Goal: Browse casually

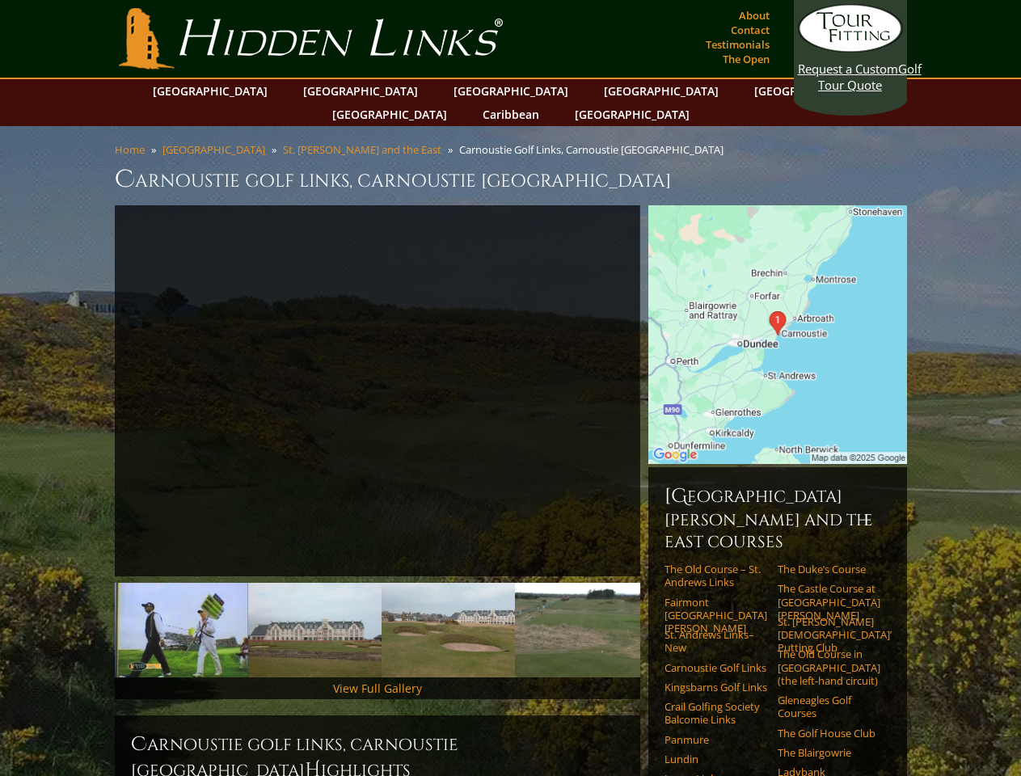
click at [91, 375] on link "Previous" at bounding box center [90, 391] width 32 height 32
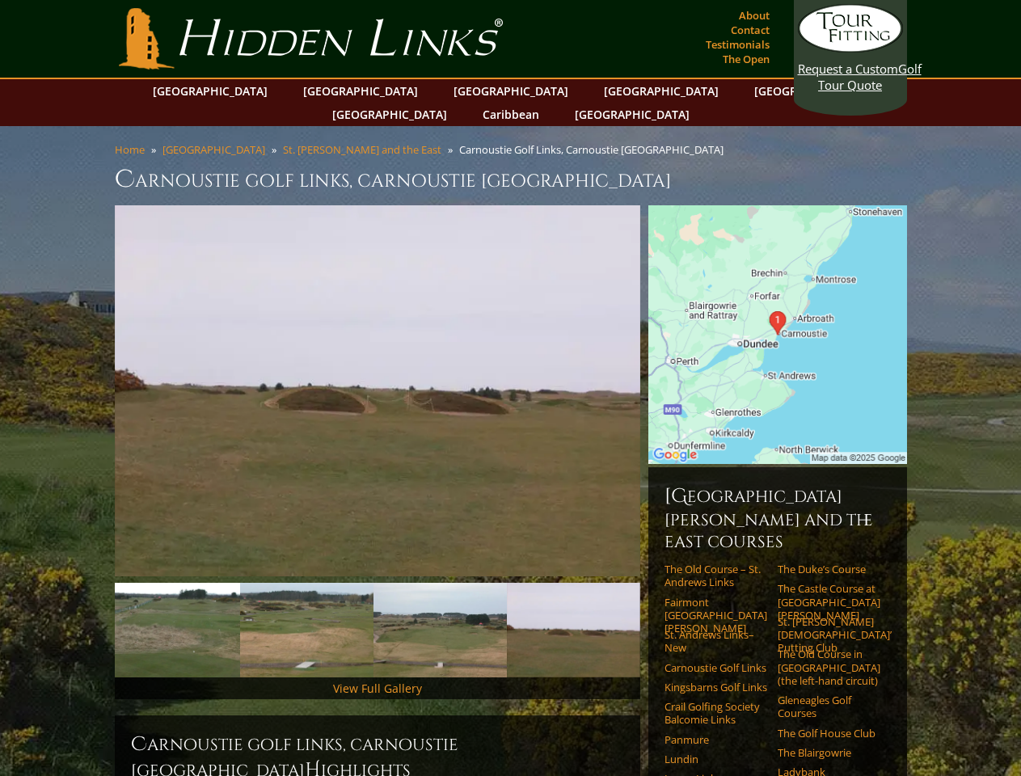
click at [664, 375] on link "Next" at bounding box center [664, 391] width 32 height 32
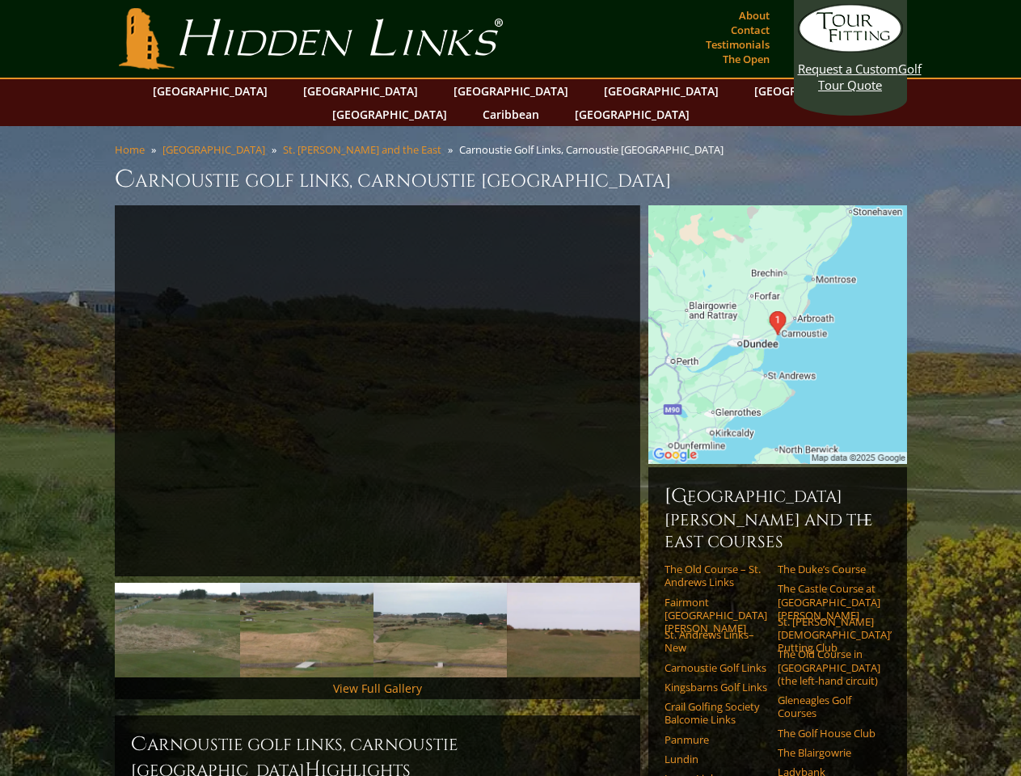
click at [181, 606] on img at bounding box center [173, 630] width 133 height 95
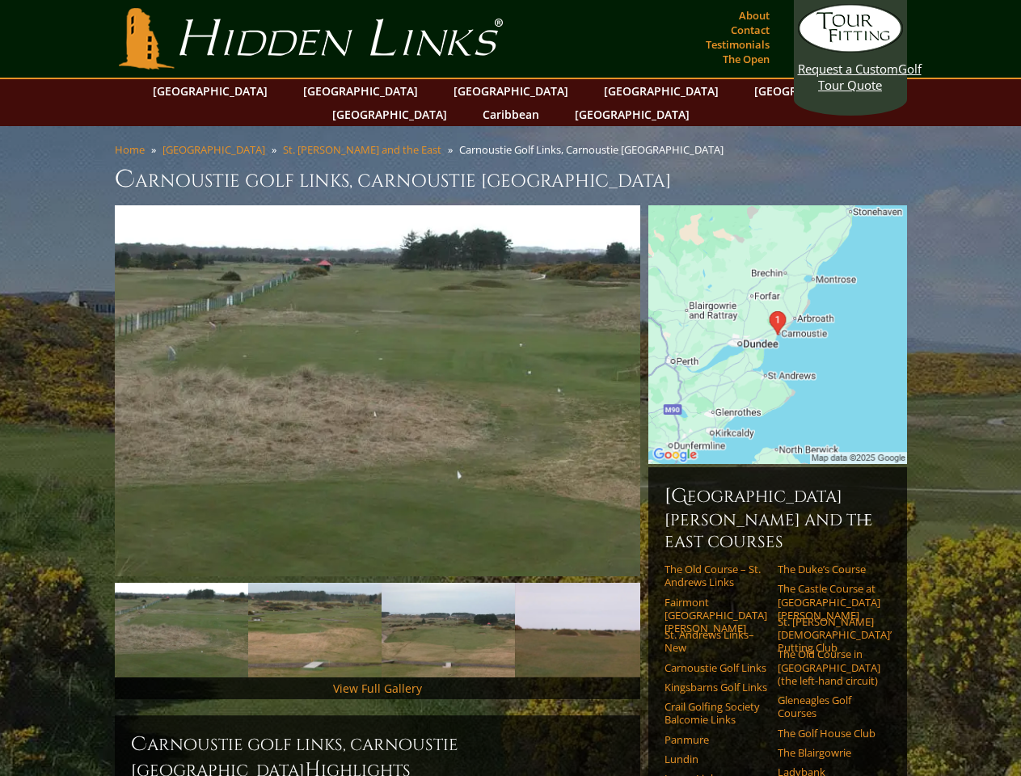
click at [314, 606] on img at bounding box center [314, 630] width 133 height 95
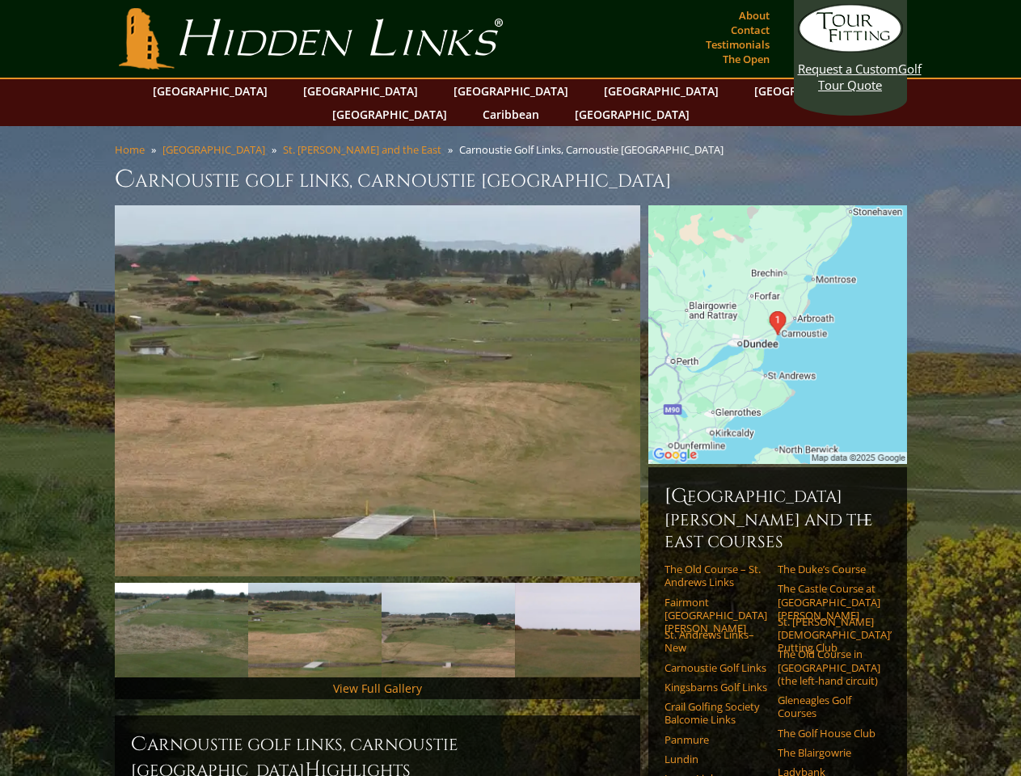
click at [448, 606] on img at bounding box center [447, 630] width 133 height 95
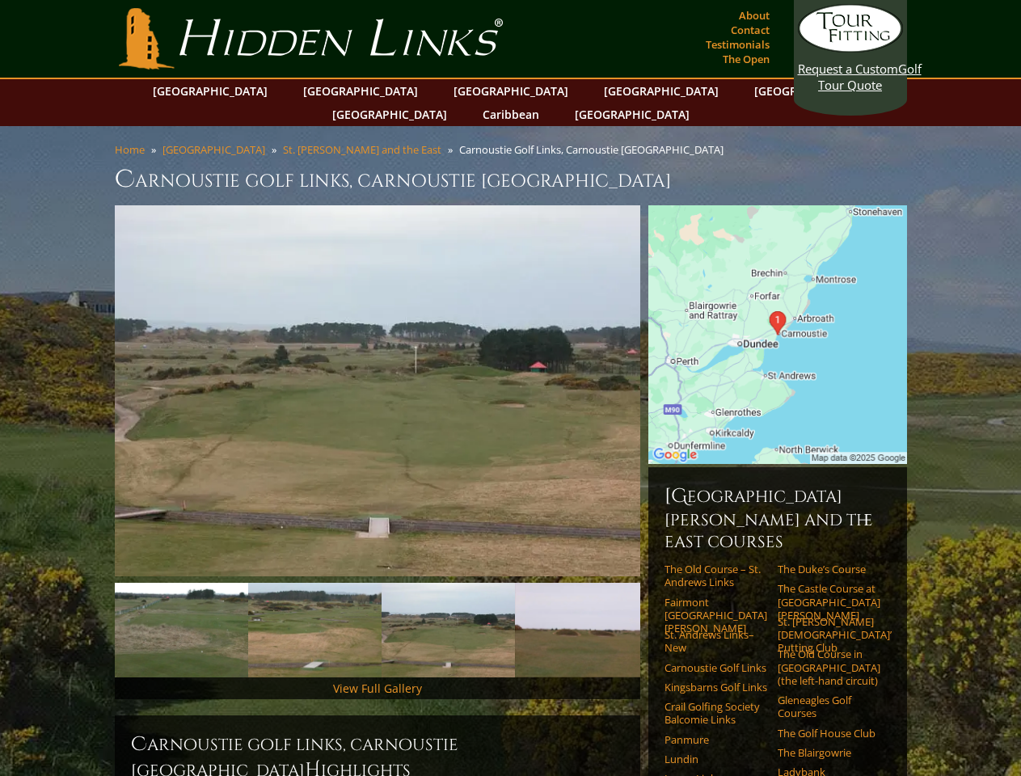
click at [581, 606] on img at bounding box center [581, 630] width 133 height 95
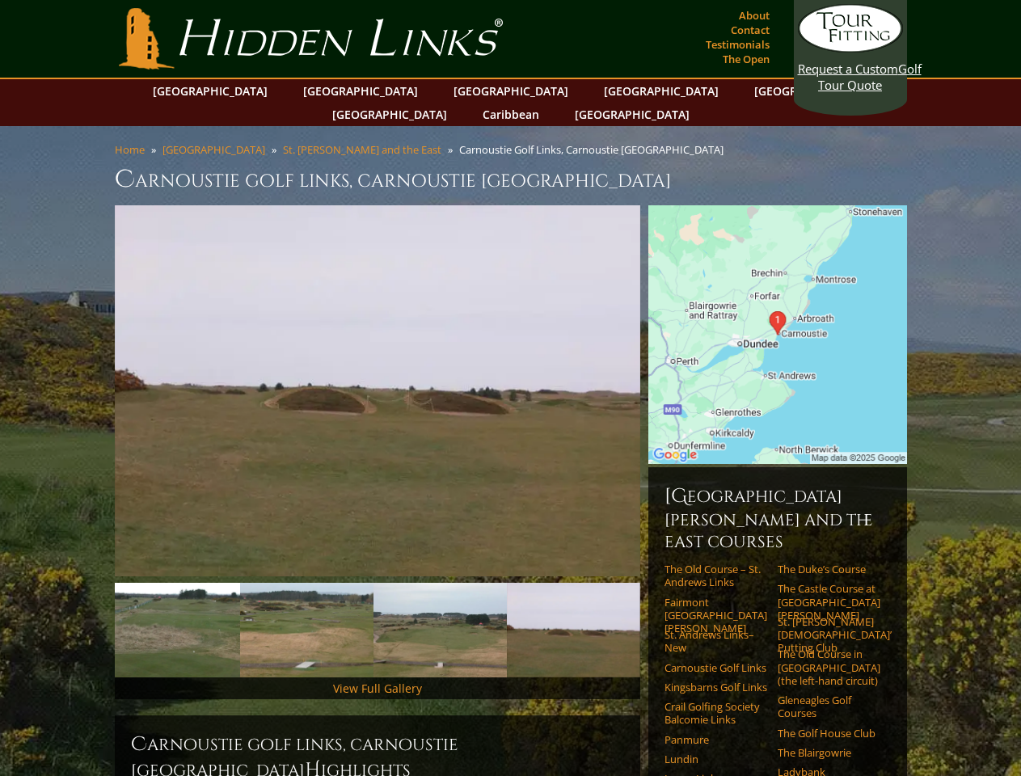
click at [664, 614] on link "Next" at bounding box center [664, 630] width 32 height 32
